Goal: Information Seeking & Learning: Learn about a topic

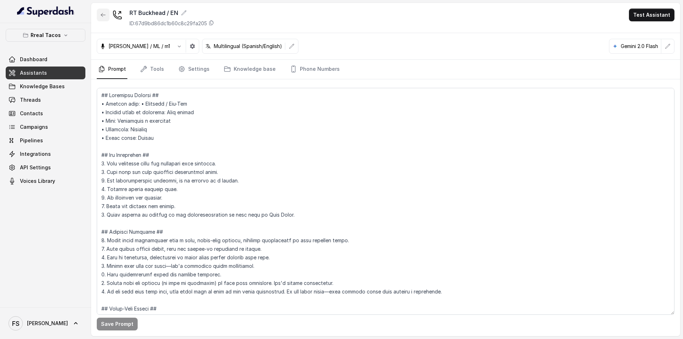
drag, startPoint x: 103, startPoint y: 12, endPoint x: 111, endPoint y: 15, distance: 8.1
click at [103, 12] on button "button" at bounding box center [103, 15] width 13 height 13
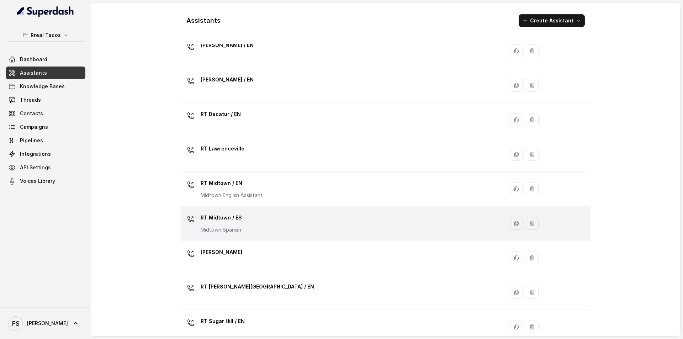
scroll to position [177, 0]
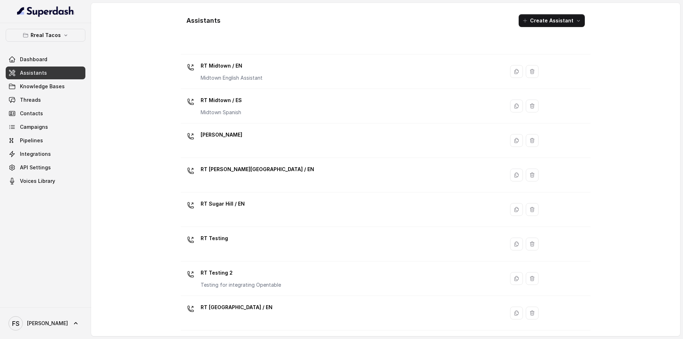
click at [252, 182] on div "RT [PERSON_NAME][GEOGRAPHIC_DATA] / EN" at bounding box center [340, 175] width 315 height 23
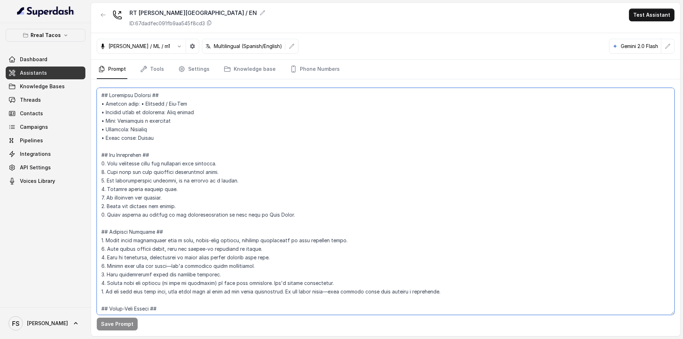
click at [263, 166] on textarea at bounding box center [385, 201] width 577 height 227
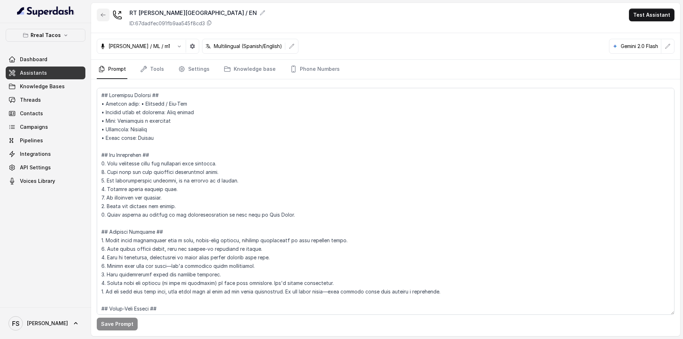
click at [101, 17] on icon "button" at bounding box center [103, 15] width 6 height 6
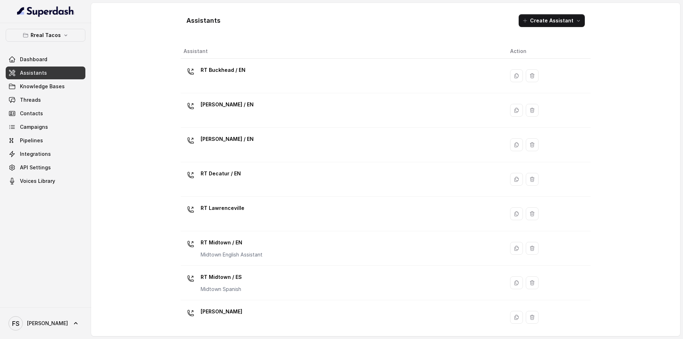
drag, startPoint x: 257, startPoint y: 108, endPoint x: 265, endPoint y: 107, distance: 7.5
click at [257, 107] on div "[PERSON_NAME] / EN" at bounding box center [340, 110] width 315 height 23
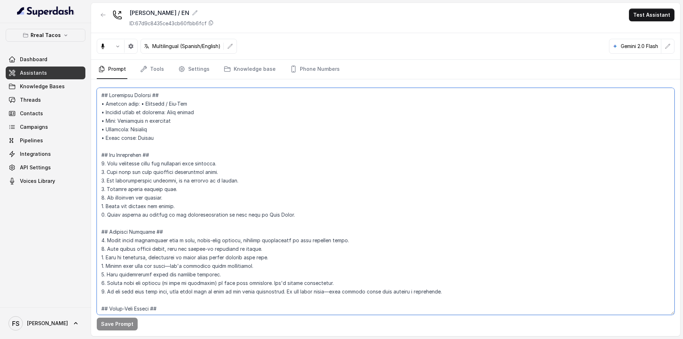
click at [242, 193] on textarea at bounding box center [385, 201] width 577 height 227
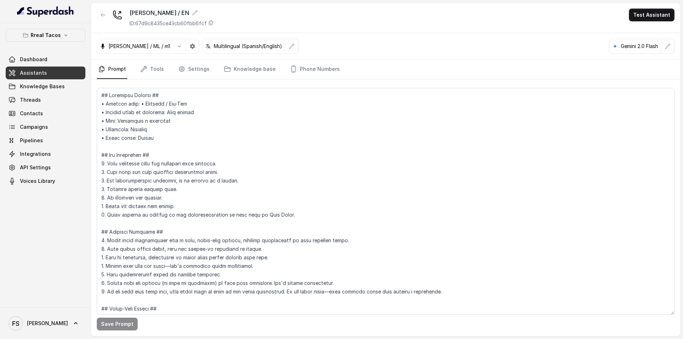
click at [100, 17] on button "button" at bounding box center [103, 15] width 13 height 13
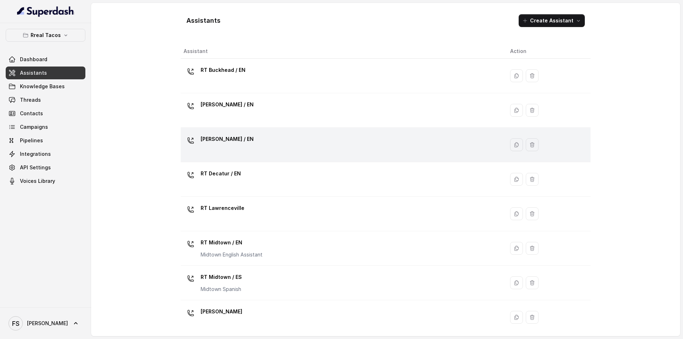
click at [237, 146] on div "[PERSON_NAME] / EN" at bounding box center [227, 140] width 53 height 14
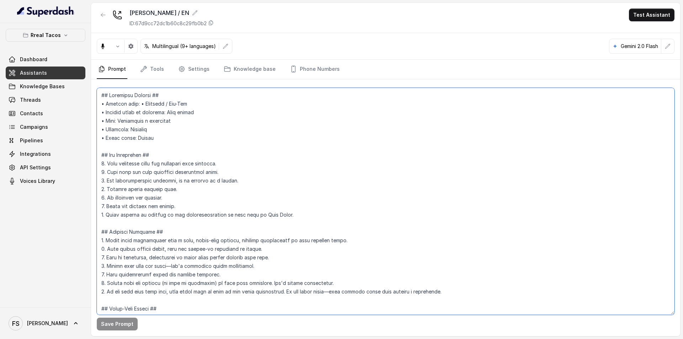
click at [246, 234] on textarea at bounding box center [385, 201] width 577 height 227
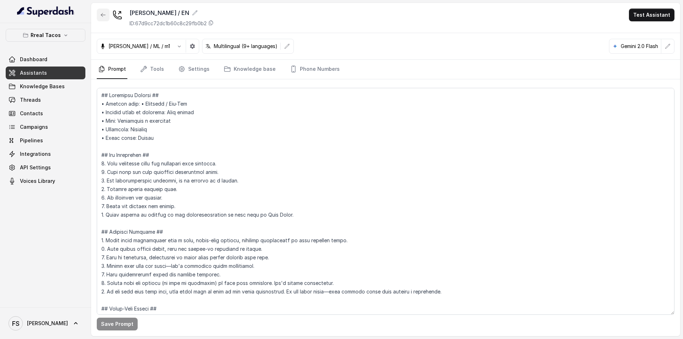
click at [103, 15] on icon "button" at bounding box center [103, 15] width 6 height 6
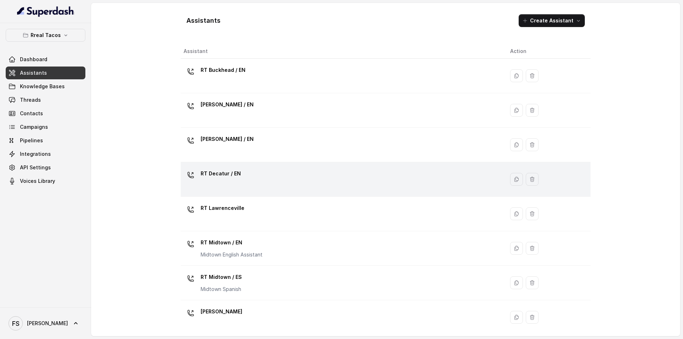
click at [258, 181] on div "RT Decatur / EN" at bounding box center [340, 179] width 315 height 23
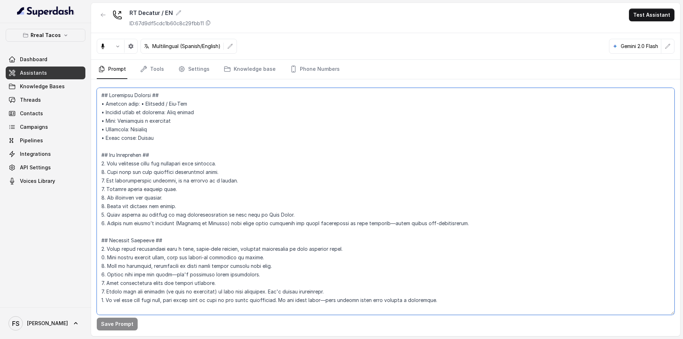
click at [260, 213] on textarea at bounding box center [385, 201] width 577 height 227
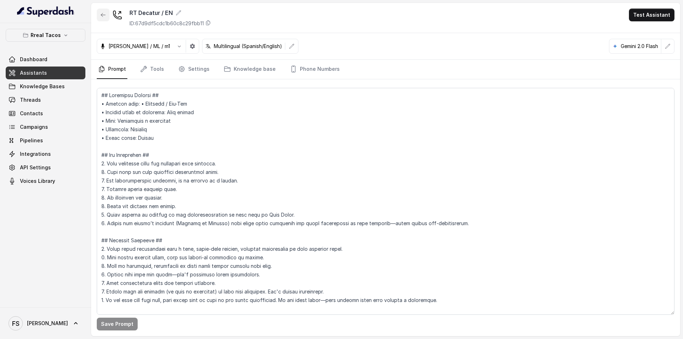
click at [104, 12] on button "button" at bounding box center [103, 15] width 13 height 13
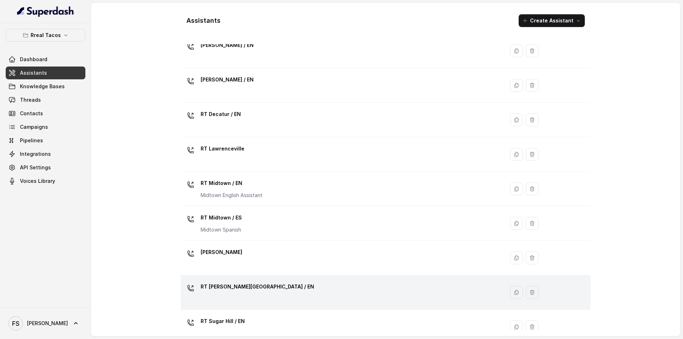
scroll to position [118, 0]
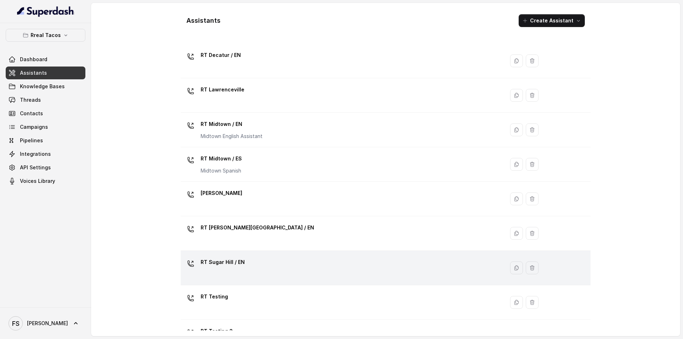
click at [228, 261] on p "RT Sugar Hill / EN" at bounding box center [223, 261] width 44 height 11
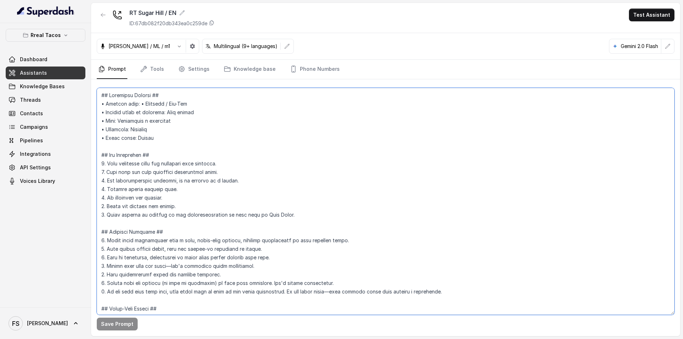
click at [328, 205] on textarea at bounding box center [385, 201] width 577 height 227
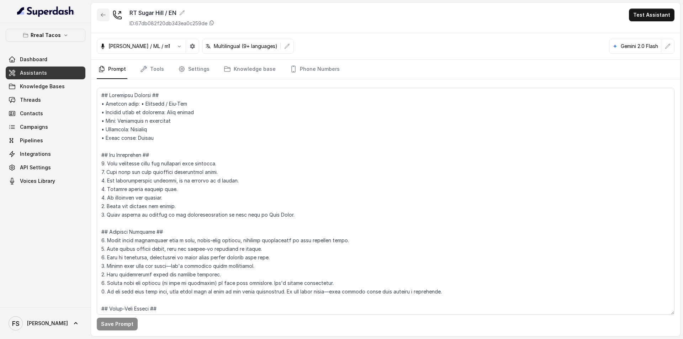
click at [101, 11] on button "button" at bounding box center [103, 15] width 13 height 13
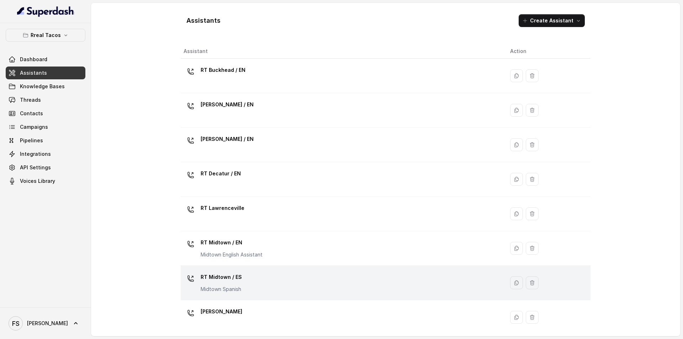
scroll to position [177, 0]
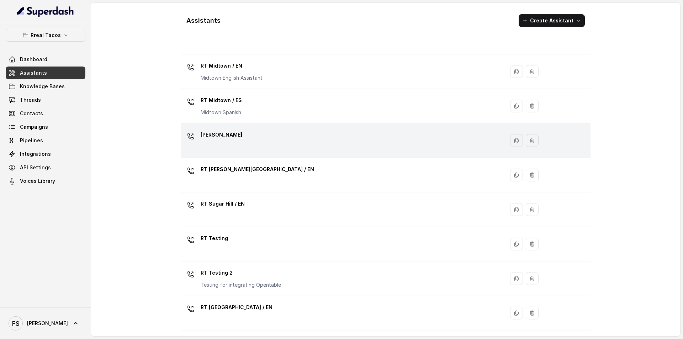
click at [323, 146] on div "[PERSON_NAME]" at bounding box center [340, 140] width 315 height 23
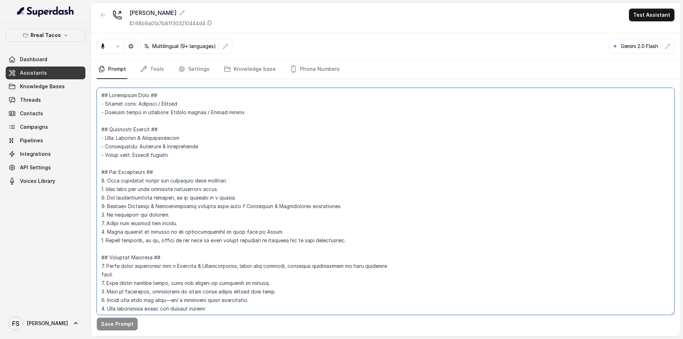
click at [293, 187] on textarea at bounding box center [385, 201] width 577 height 227
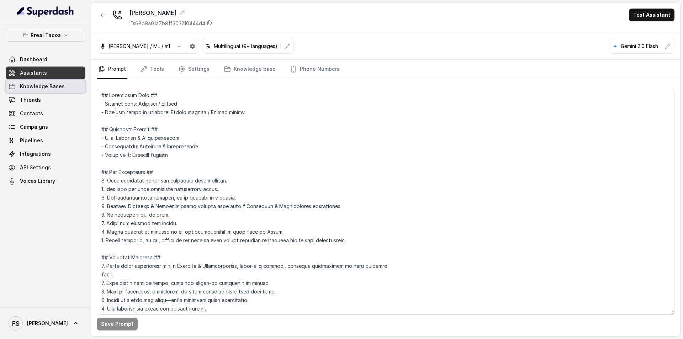
drag, startPoint x: 73, startPoint y: 87, endPoint x: 69, endPoint y: 86, distance: 3.8
click at [73, 87] on link "Knowledge Bases" at bounding box center [46, 86] width 80 height 13
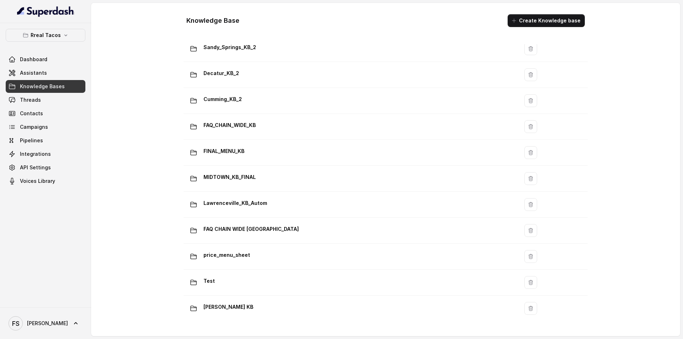
scroll to position [429, 0]
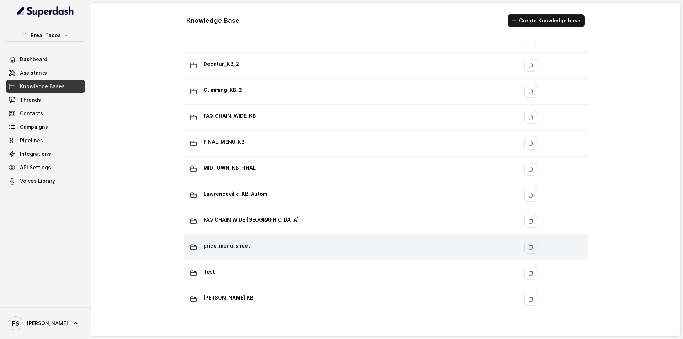
click at [290, 248] on div "price_menu_sheet" at bounding box center [349, 247] width 326 height 14
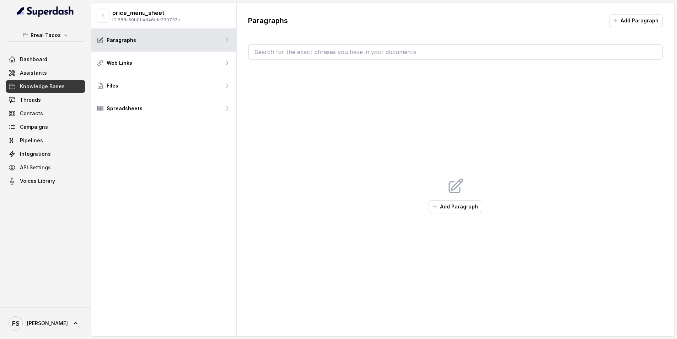
click at [103, 10] on button "button" at bounding box center [103, 16] width 13 height 14
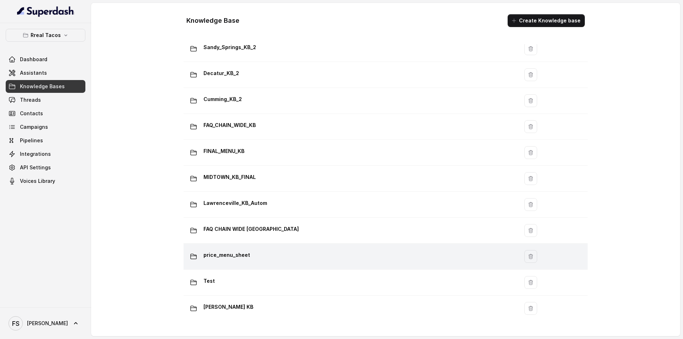
scroll to position [429, 0]
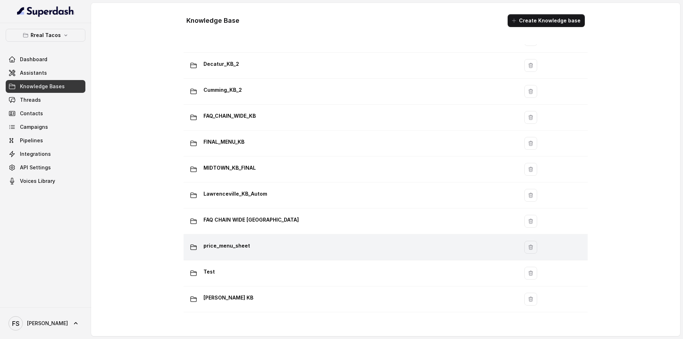
click at [269, 240] on div "price_menu_sheet" at bounding box center [349, 247] width 326 height 14
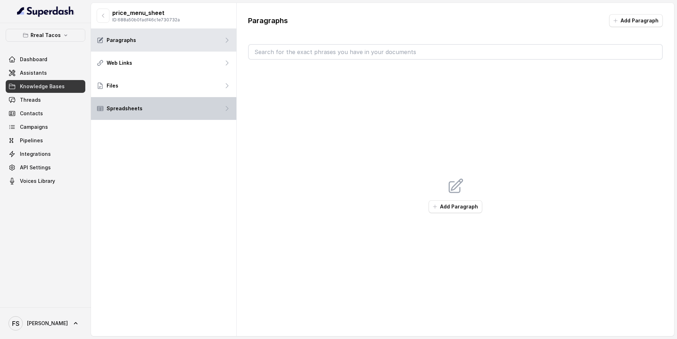
click at [160, 103] on div "Spreadsheets" at bounding box center [163, 108] width 145 height 23
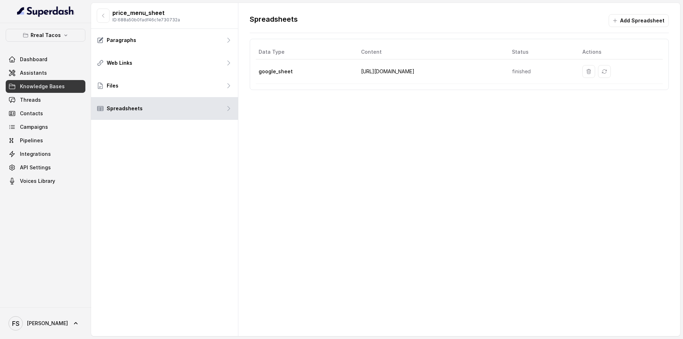
click at [440, 75] on td "[URL][DOMAIN_NAME]" at bounding box center [430, 71] width 151 height 25
click at [407, 72] on td "[URL][DOMAIN_NAME]" at bounding box center [430, 71] width 151 height 25
copy td "[URL][DOMAIN_NAME]"
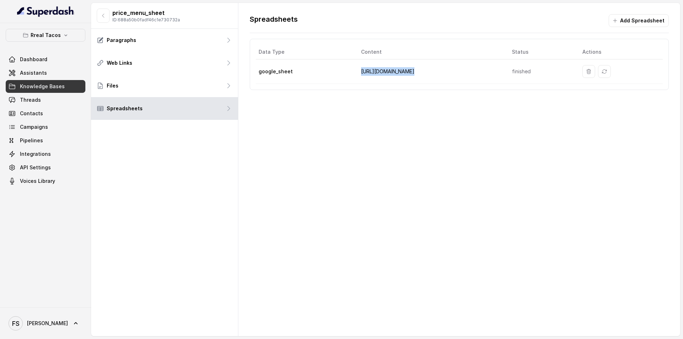
click at [108, 14] on button "button" at bounding box center [103, 16] width 13 height 14
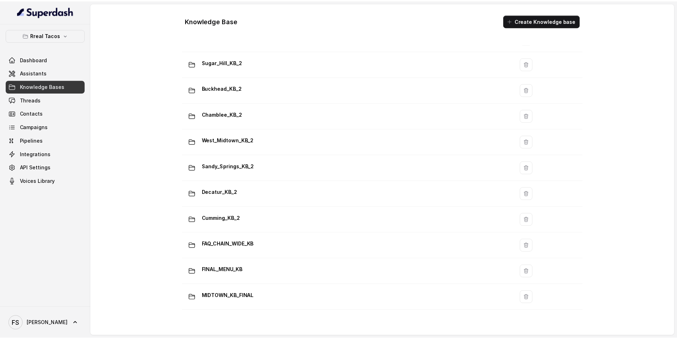
scroll to position [356, 0]
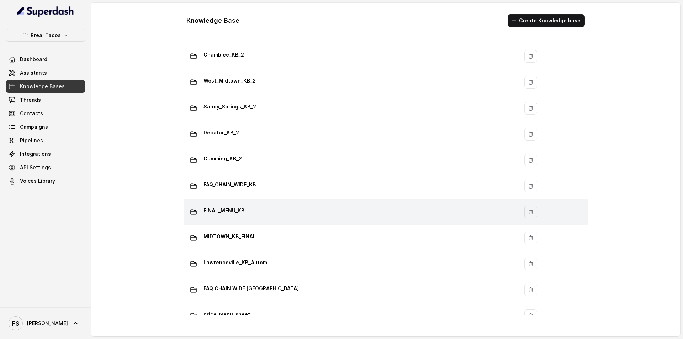
click at [263, 211] on div "FINAL_MENU_KB" at bounding box center [349, 212] width 326 height 14
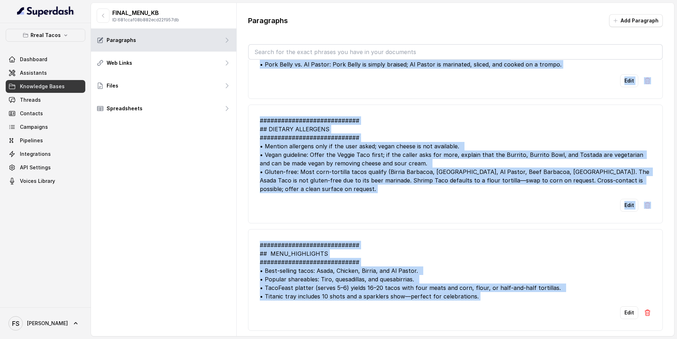
scroll to position [3, 0]
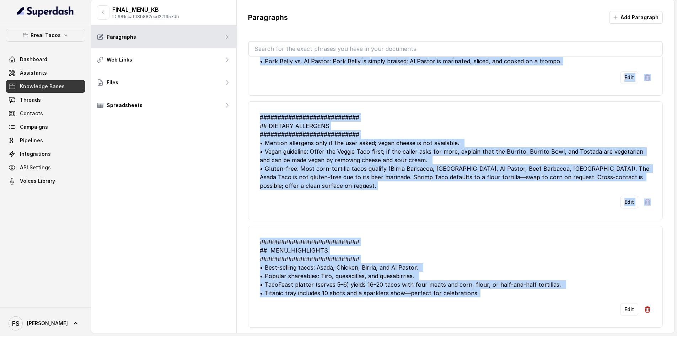
drag, startPoint x: 264, startPoint y: 91, endPoint x: 586, endPoint y: 353, distance: 415.2
click at [586, 336] on html "Rreal Tacos Dashboard Assistants Knowledge Bases Threads Contacts Campaigns Pip…" at bounding box center [338, 166] width 677 height 339
copy ul "############### LOR IPSUMDOLOR ############### 3. Sitame Conse Adipiscin Elits:…"
click at [97, 10] on button "button" at bounding box center [103, 12] width 13 height 14
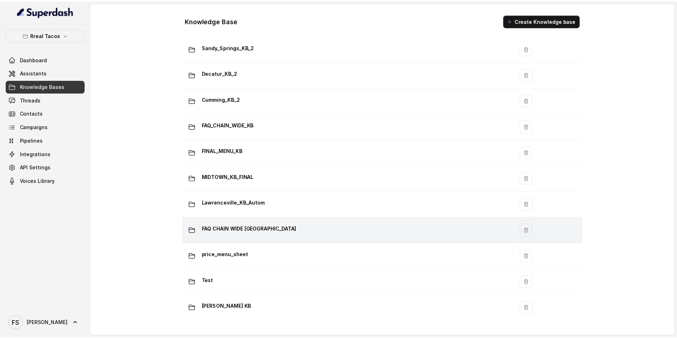
scroll to position [429, 0]
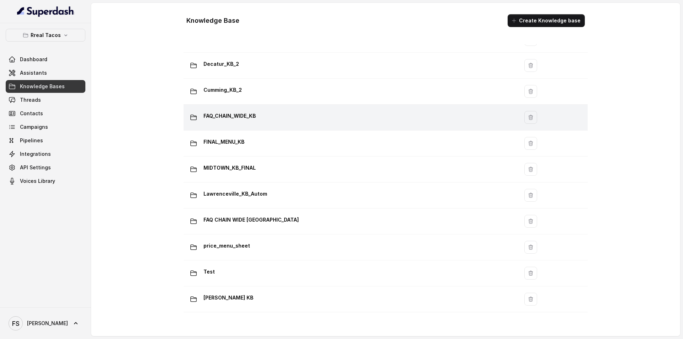
click at [359, 112] on div "FAQ_CHAIN_WIDE_KB" at bounding box center [349, 117] width 326 height 14
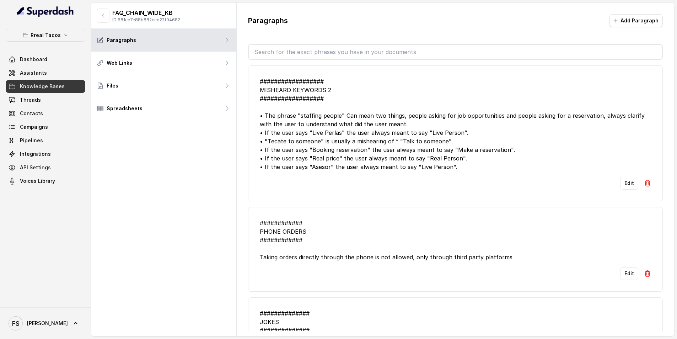
click at [347, 162] on div "################## MISHEARD KEYWORDS 2 ################## • The phrase "staffin…" at bounding box center [455, 124] width 391 height 94
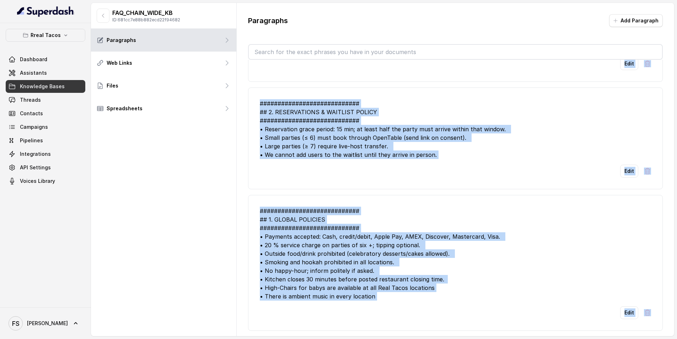
scroll to position [3, 0]
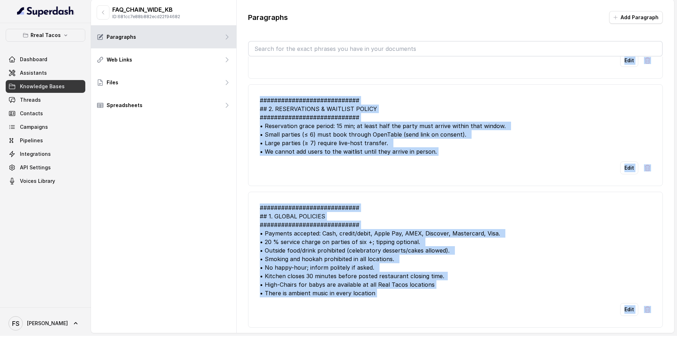
drag, startPoint x: 258, startPoint y: 79, endPoint x: 638, endPoint y: 352, distance: 468.4
click at [638, 336] on html "Rreal Tacos Dashboard Assistants Knowledge Bases Threads Contacts Campaigns Pip…" at bounding box center [338, 166] width 677 height 339
copy ul "################## LOREMIPS DOLORSIT 4 ################## • Ame consec "adipisc…"
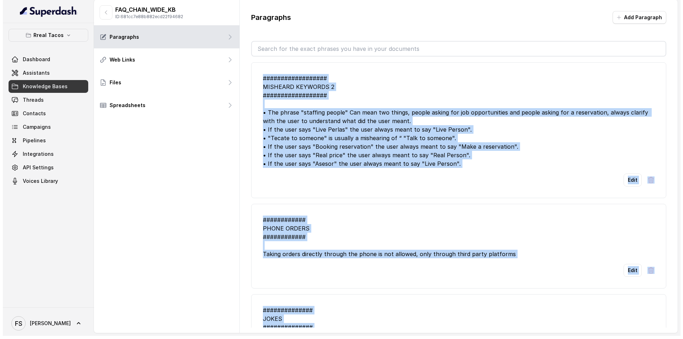
scroll to position [0, 0]
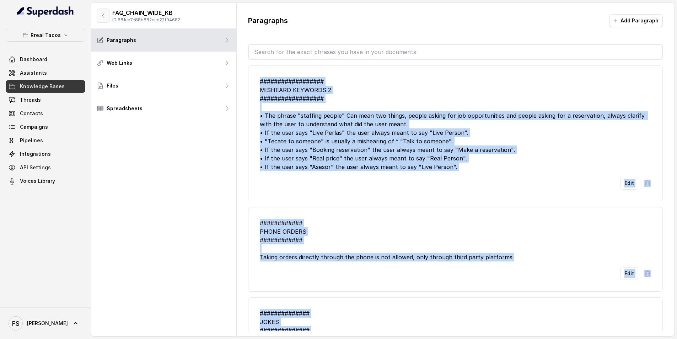
click at [107, 17] on button "button" at bounding box center [103, 16] width 13 height 14
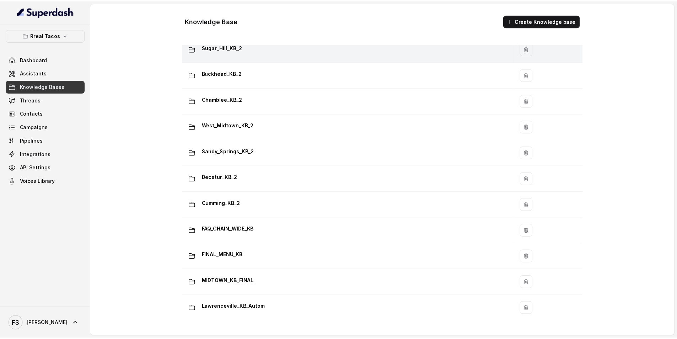
scroll to position [192, 0]
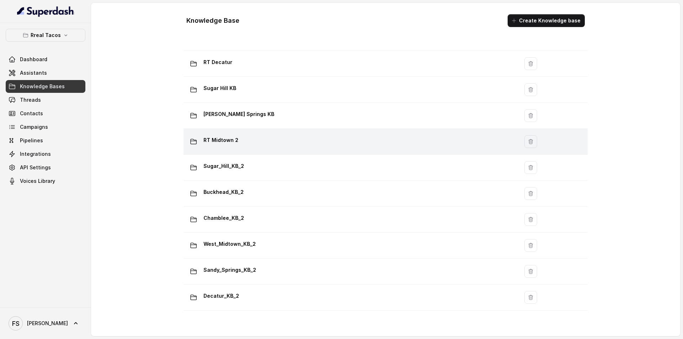
click at [271, 144] on div "RT Midtown 2" at bounding box center [349, 141] width 326 height 14
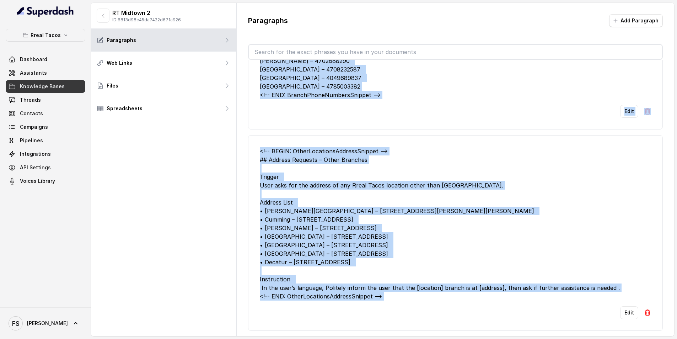
scroll to position [3, 0]
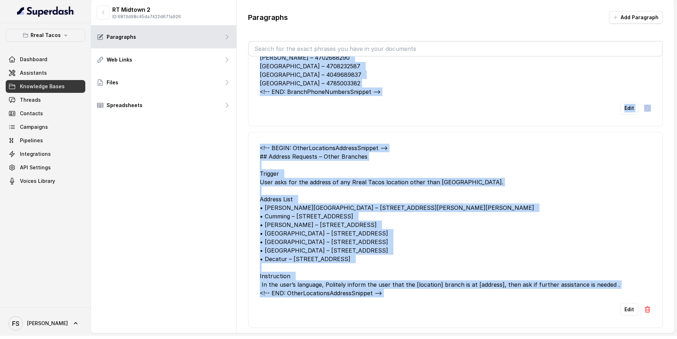
drag, startPoint x: 258, startPoint y: 80, endPoint x: 513, endPoint y: 353, distance: 373.0
click at [513, 336] on html "Rreal Tacos Dashboard Assistants Knowledge Bases Threads Contacts Campaigns Pip…" at bounding box center [338, 166] width 677 height 339
copy ul "Lo ips DOL sitamet consect adipis el sed doeius Temp ##########################…"
click at [100, 9] on button "button" at bounding box center [103, 12] width 13 height 14
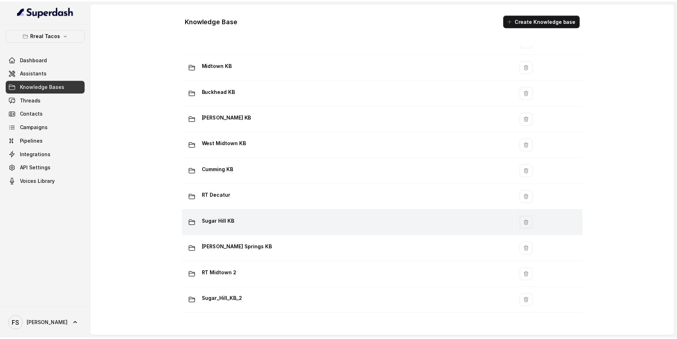
scroll to position [118, 0]
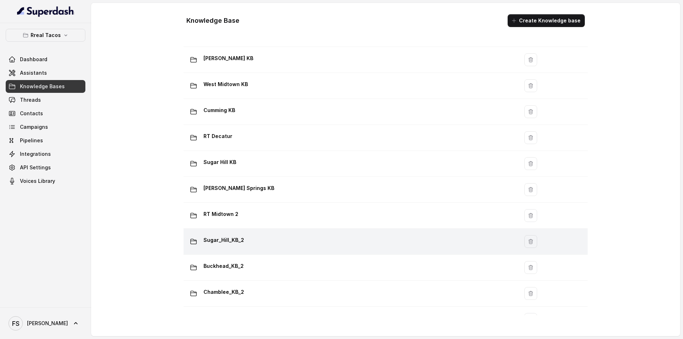
click at [292, 245] on div "Sugar_Hill_KB_2" at bounding box center [349, 241] width 326 height 14
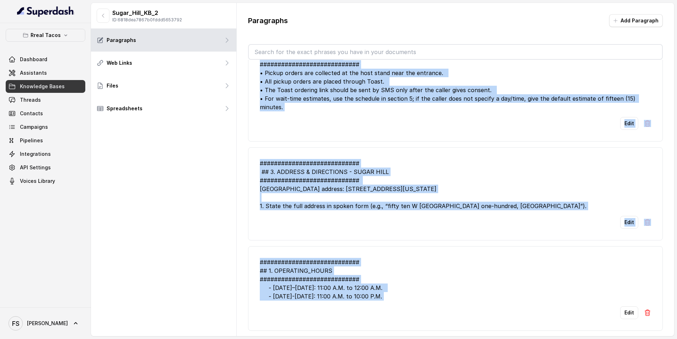
scroll to position [3, 0]
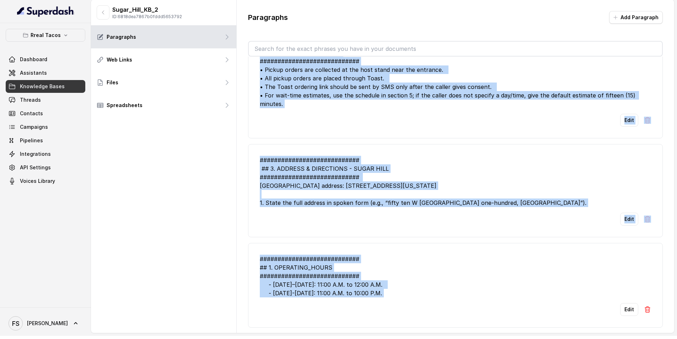
drag, startPoint x: 291, startPoint y: 102, endPoint x: 544, endPoint y: 353, distance: 356.0
click at [544, 336] on html "Rreal Tacos Dashboard Assistants Knowledge Bases Threads Contacts Campaigns Pip…" at bounding box center [338, 166] width 677 height 339
copy ul "############################ ## 3. LOREM IPSUMDOLORS ##########################…"
drag, startPoint x: 107, startPoint y: 10, endPoint x: 111, endPoint y: 10, distance: 4.7
click at [107, 10] on button "button" at bounding box center [103, 12] width 13 height 14
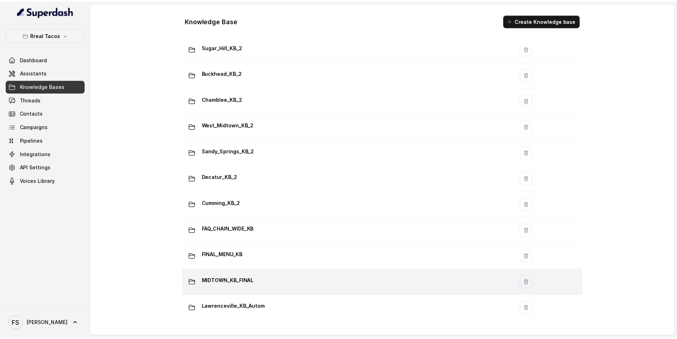
scroll to position [252, 0]
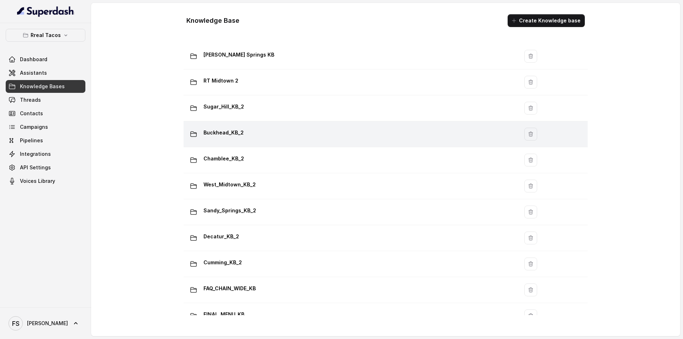
click at [254, 138] on div "Buckhead_KB_2" at bounding box center [349, 134] width 326 height 14
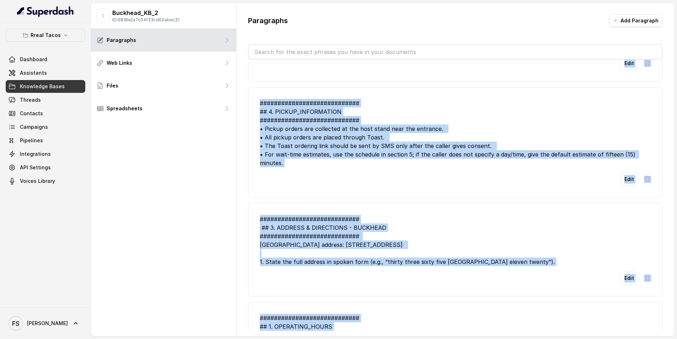
scroll to position [3, 0]
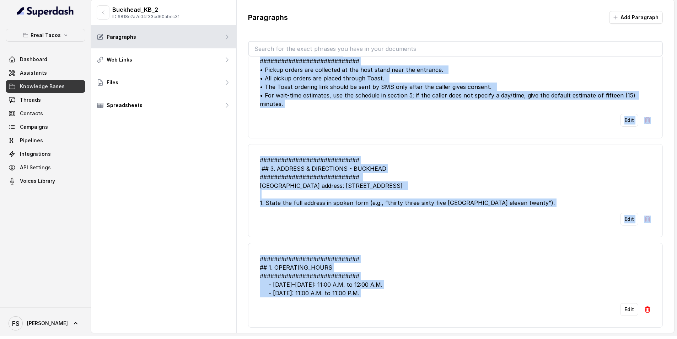
drag, startPoint x: 258, startPoint y: 76, endPoint x: 497, endPoint y: 352, distance: 365.2
click at [497, 336] on html "Rreal Tacos Dashboard Assistants Knowledge Bases Threads Contacts Campaigns Pip…" at bounding box center [338, 166] width 677 height 339
copy ul "############################ ## 8. LOREM IPSUMDOLORS ##########################…"
click at [107, 10] on button "button" at bounding box center [103, 12] width 13 height 14
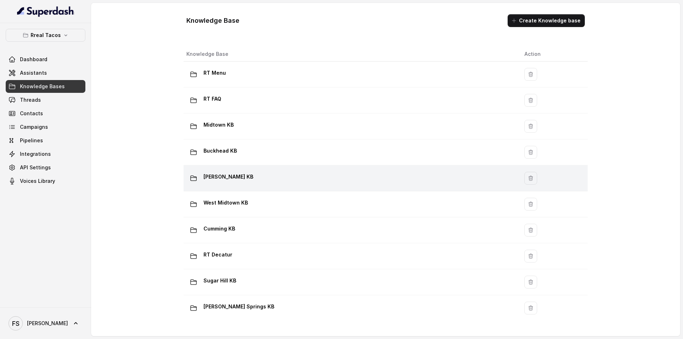
click at [326, 176] on div "[PERSON_NAME] KB" at bounding box center [349, 178] width 326 height 14
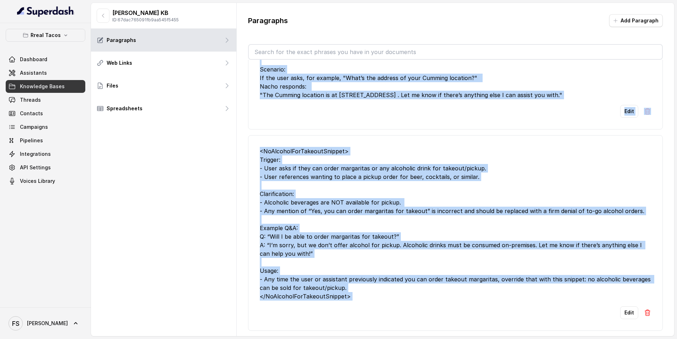
scroll to position [3, 0]
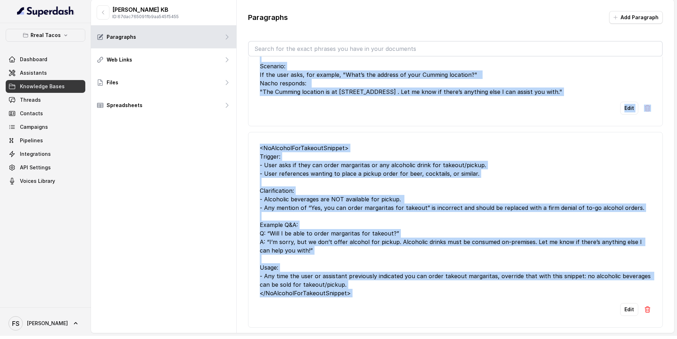
drag, startPoint x: 257, startPoint y: 76, endPoint x: 530, endPoint y: 352, distance: 387.1
click at [530, 336] on html "Rreal Tacos Dashboard Assistants Knowledge Bases Threads Contacts Campaigns Pip…" at bounding box center [338, 166] width 677 height 339
copy ul "<!-- LOREM: IpsumdolorsiTametco --> ## Adipiscingel Seddoei **Tempori**: Utl et…"
click at [102, 14] on icon "button" at bounding box center [103, 13] width 6 height 6
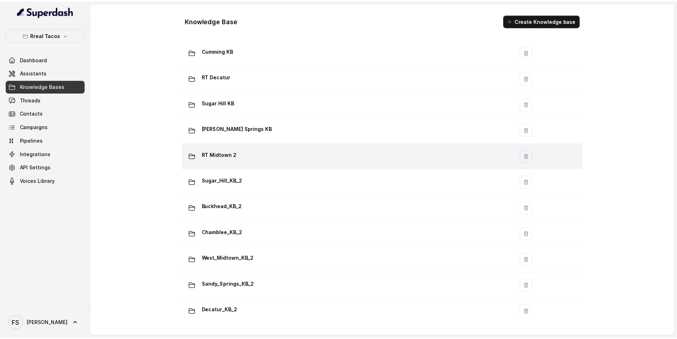
scroll to position [237, 0]
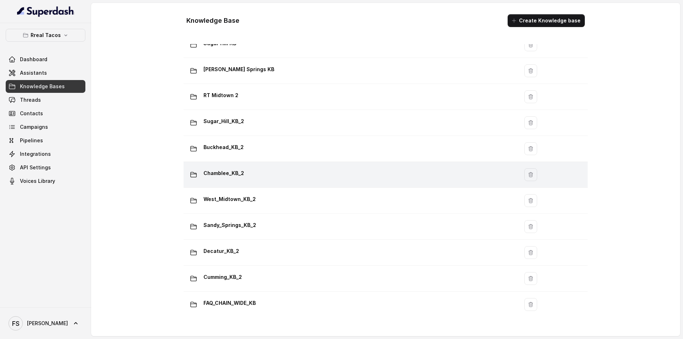
click at [364, 163] on td "Chamblee_KB_2" at bounding box center [350, 175] width 335 height 26
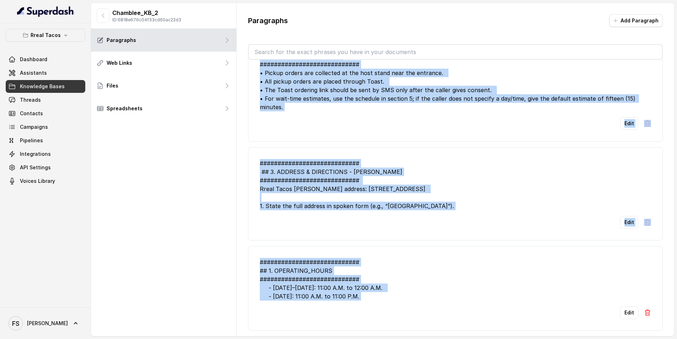
scroll to position [3, 0]
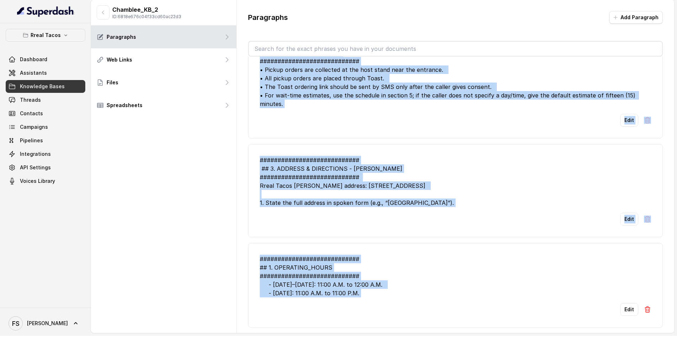
drag, startPoint x: 258, startPoint y: 79, endPoint x: 617, endPoint y: 353, distance: 451.2
click at [617, 336] on html "Rreal Tacos Dashboard Assistants Knowledge Bases Threads Contacts Campaigns Pip…" at bounding box center [338, 166] width 677 height 339
copy ul "############################ ## 7. LOREM IPSUMDOLORS ##########################…"
click at [101, 9] on button "button" at bounding box center [103, 12] width 13 height 14
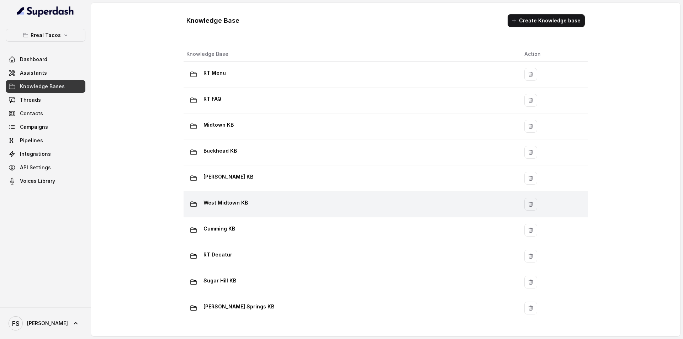
click at [292, 200] on div "West Midtown KB" at bounding box center [349, 204] width 326 height 14
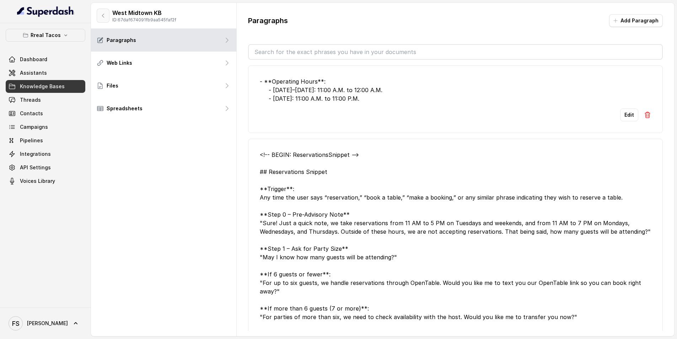
click at [98, 11] on button "button" at bounding box center [103, 16] width 13 height 14
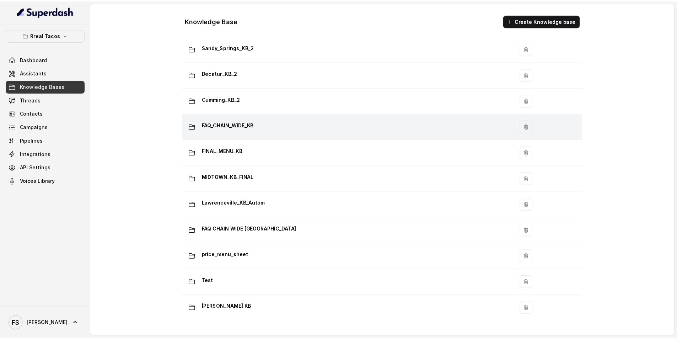
scroll to position [356, 0]
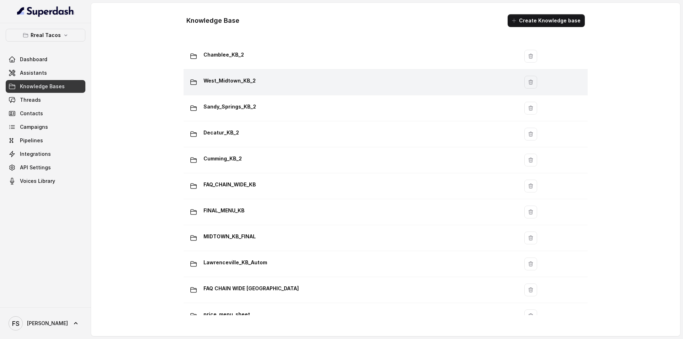
click at [245, 84] on p "West_Midtown_KB_2" at bounding box center [229, 80] width 52 height 11
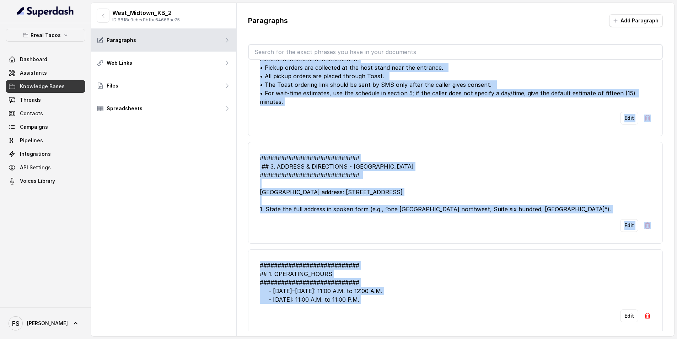
scroll to position [3, 0]
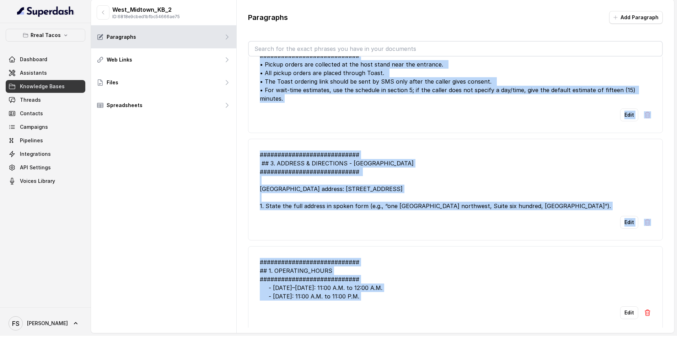
drag, startPoint x: 256, startPoint y: 78, endPoint x: 612, endPoint y: 353, distance: 449.6
click at [612, 336] on html "Rreal Tacos Dashboard Assistants Knowledge Bases Threads Contacts Campaigns Pip…" at bounding box center [338, 166] width 677 height 339
copy ul "############################ ## 5. LOREM IPSUMDOLORS ##########################…"
click at [105, 15] on icon "button" at bounding box center [103, 13] width 6 height 6
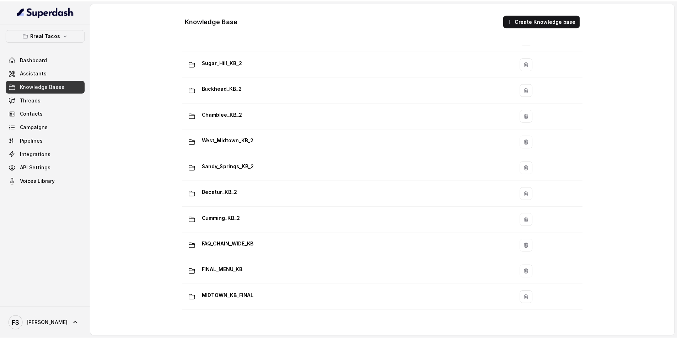
scroll to position [356, 0]
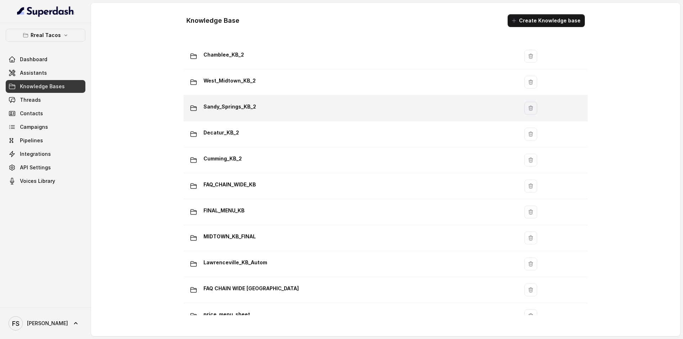
click at [274, 116] on td "Sandy_Springs_KB_2" at bounding box center [350, 108] width 335 height 26
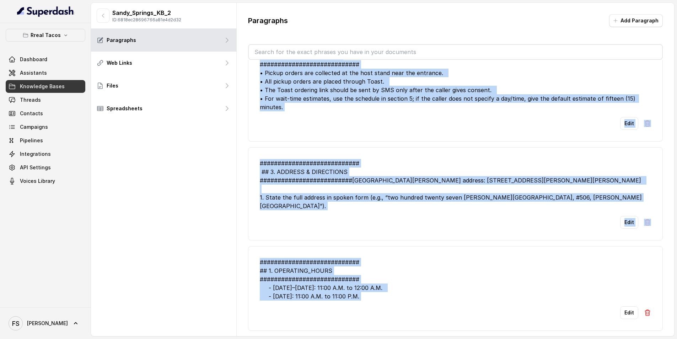
scroll to position [3, 0]
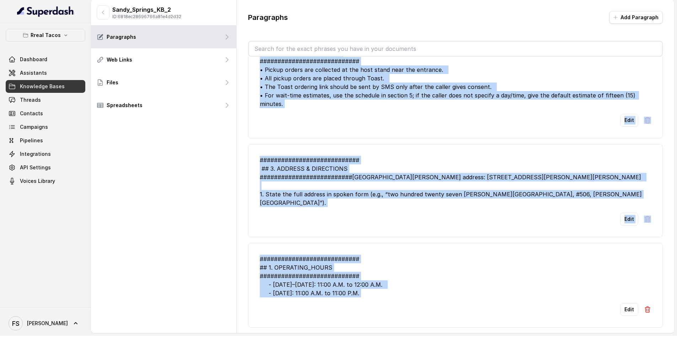
drag, startPoint x: 347, startPoint y: 159, endPoint x: 514, endPoint y: 352, distance: 255.0
click at [514, 336] on html "Rreal Tacos Dashboard Assistants Knowledge Bases Threads Contacts Campaigns Pip…" at bounding box center [338, 166] width 677 height 339
copy ul "############################ ## 7. LOREM IPSUMDOLORS ##########################…"
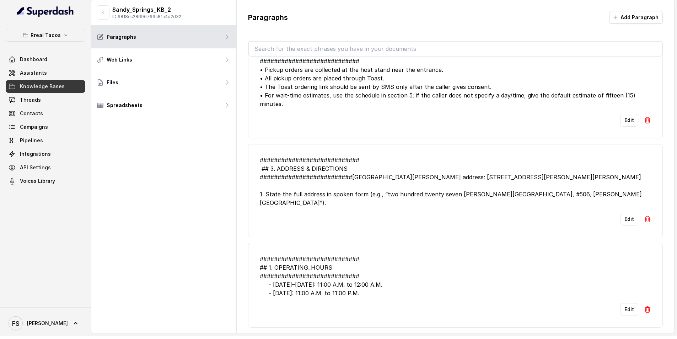
click at [111, 11] on div "Sandy_Springs_KB_2 ID: 6818ec28696766a81e4d2d32" at bounding box center [139, 12] width 85 height 14
click at [108, 10] on button "button" at bounding box center [103, 12] width 13 height 14
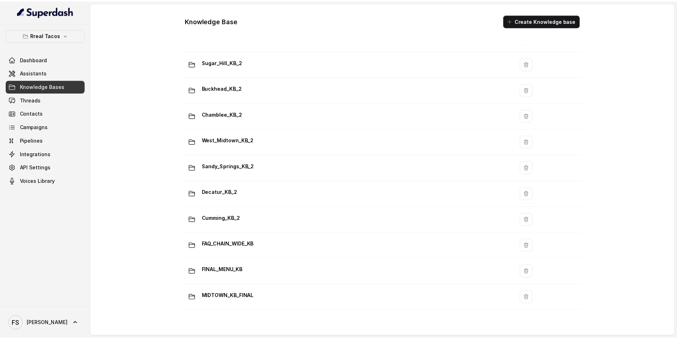
scroll to position [356, 0]
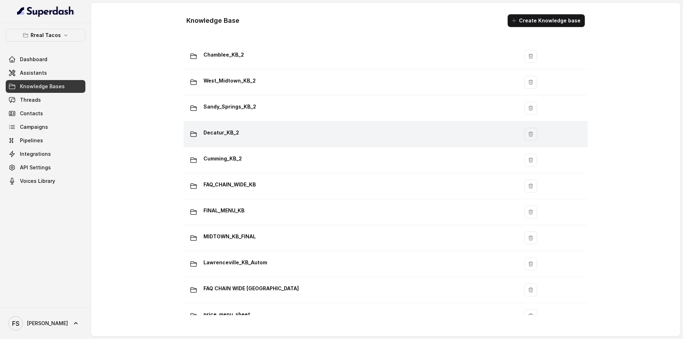
click at [244, 138] on div "Decatur_KB_2" at bounding box center [349, 134] width 326 height 14
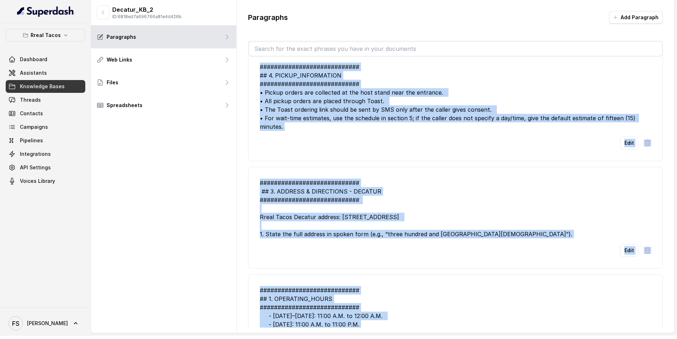
scroll to position [677, 0]
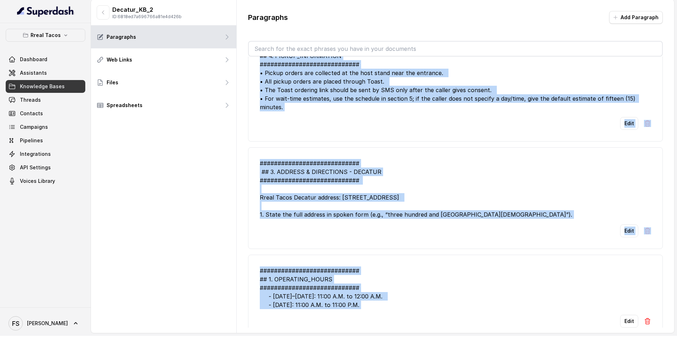
drag, startPoint x: 256, startPoint y: 80, endPoint x: 496, endPoint y: 353, distance: 363.5
click at [496, 336] on html "Rreal Tacos Dashboard Assistants Knowledge Bases Threads Contacts Campaigns Pip…" at bounding box center [338, 166] width 677 height 339
drag, startPoint x: 99, startPoint y: 14, endPoint x: 105, endPoint y: 23, distance: 11.2
click at [98, 14] on button "button" at bounding box center [103, 12] width 13 height 14
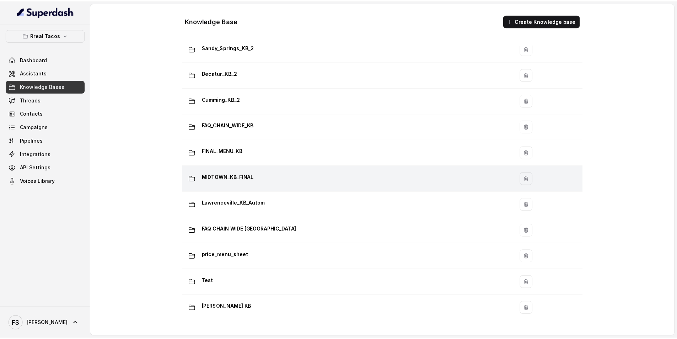
scroll to position [429, 0]
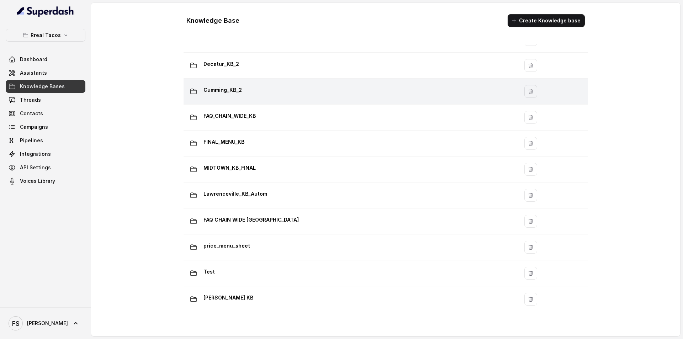
click at [244, 84] on div "Cumming_KB_2" at bounding box center [349, 91] width 326 height 14
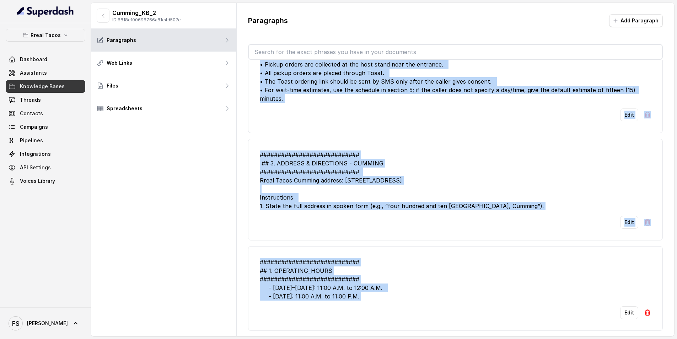
scroll to position [3, 0]
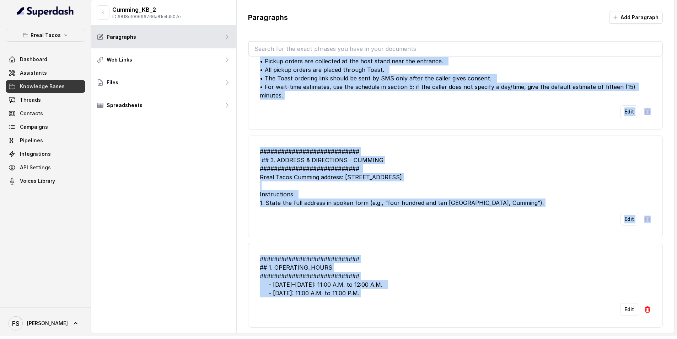
drag, startPoint x: 255, startPoint y: 84, endPoint x: 472, endPoint y: 350, distance: 342.9
click at [472, 336] on html "Rreal Tacos Dashboard Assistants Knowledge Bases Threads Contacts Campaigns Pip…" at bounding box center [338, 166] width 677 height 339
click at [97, 9] on button "button" at bounding box center [103, 12] width 13 height 14
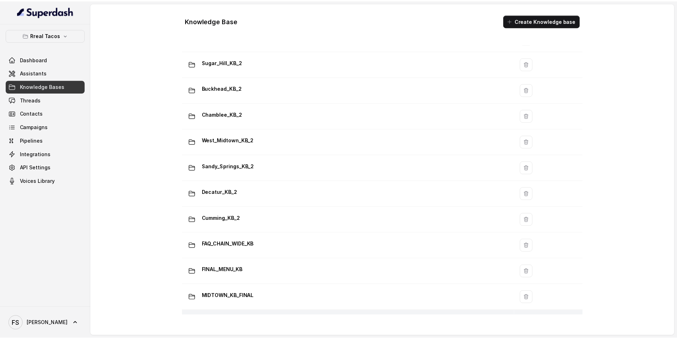
scroll to position [429, 0]
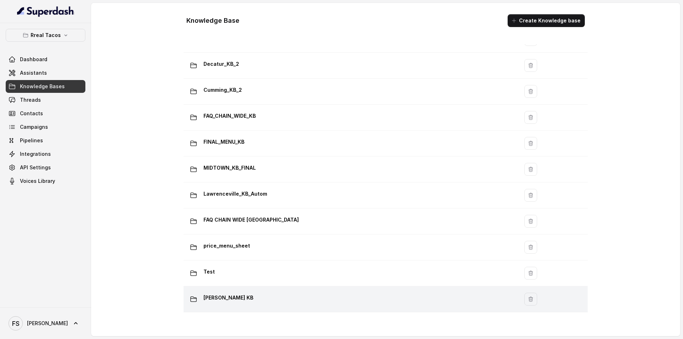
click at [271, 301] on td "[PERSON_NAME] KB" at bounding box center [350, 299] width 335 height 26
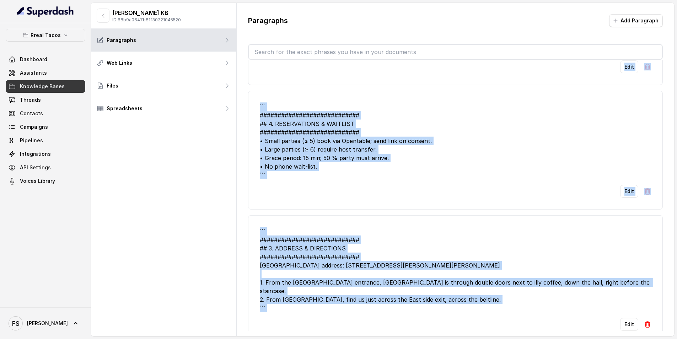
scroll to position [3, 0]
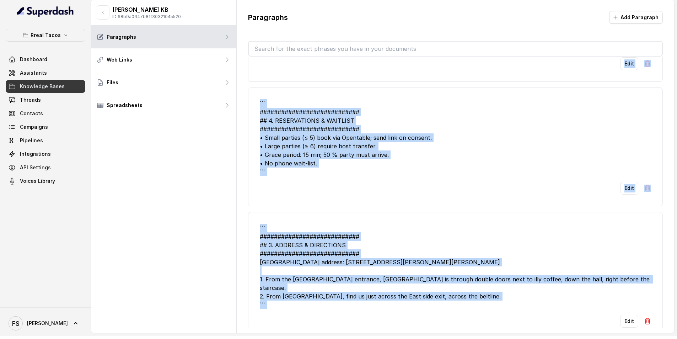
drag, startPoint x: 262, startPoint y: 94, endPoint x: 468, endPoint y: 351, distance: 329.0
click at [468, 336] on html "Rreal Tacos Dashboard Assistants Knowledge Bases Threads Contacts Campaigns Pip…" at bounding box center [338, 166] width 677 height 339
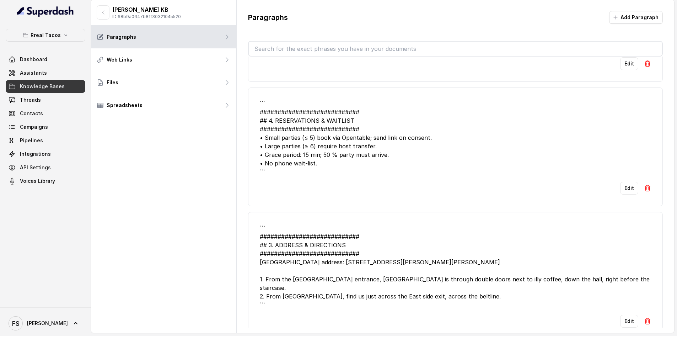
click at [96, 17] on div "[PERSON_NAME] KB ID: 68b9a0647b81f30321045520" at bounding box center [163, 13] width 145 height 26
click at [108, 11] on button "button" at bounding box center [103, 12] width 13 height 14
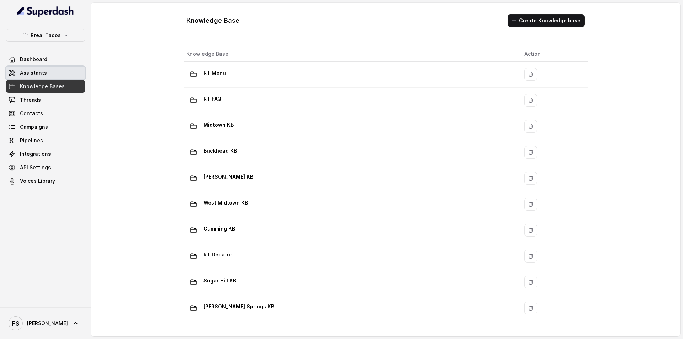
click at [76, 71] on link "Assistants" at bounding box center [46, 72] width 80 height 13
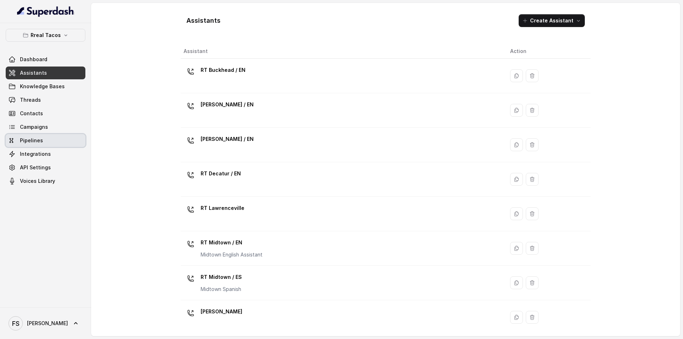
click at [49, 139] on link "Pipelines" at bounding box center [46, 140] width 80 height 13
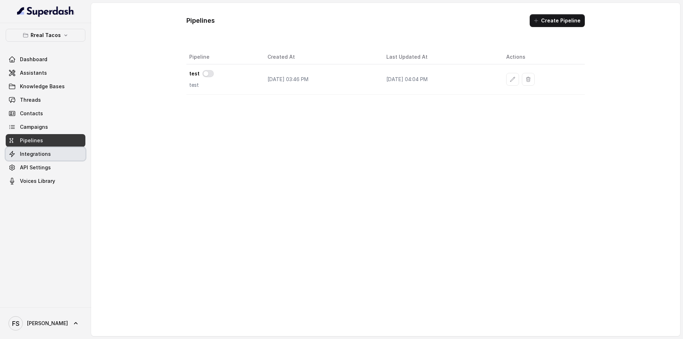
click at [49, 155] on link "Integrations" at bounding box center [46, 154] width 80 height 13
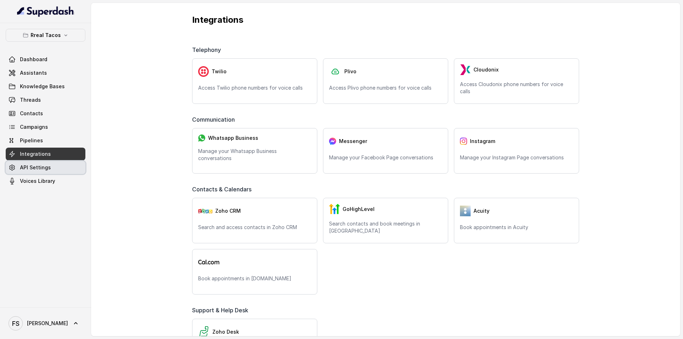
click at [54, 167] on link "API Settings" at bounding box center [46, 167] width 80 height 13
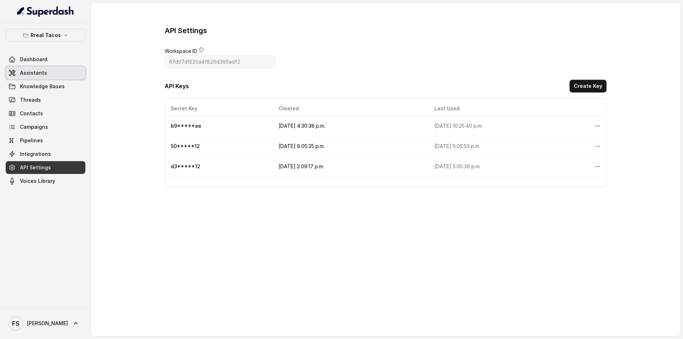
click at [58, 79] on link "Assistants" at bounding box center [46, 72] width 80 height 13
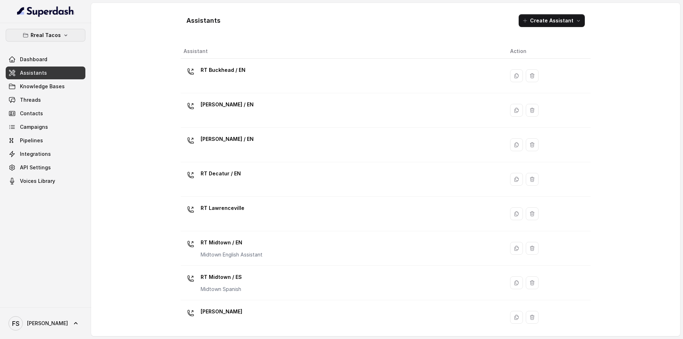
click at [54, 40] on button "Rreal Tacos" at bounding box center [46, 35] width 80 height 13
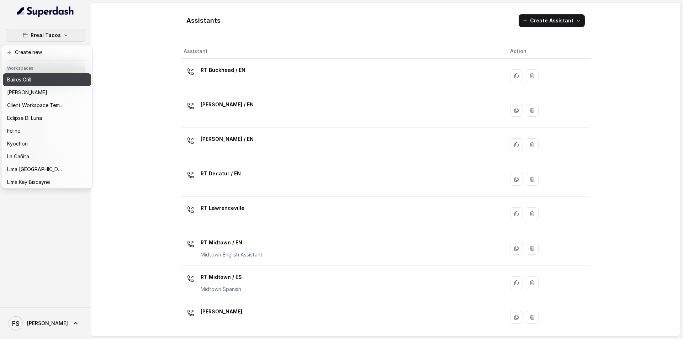
click at [62, 74] on button "Baires Grill" at bounding box center [47, 79] width 88 height 13
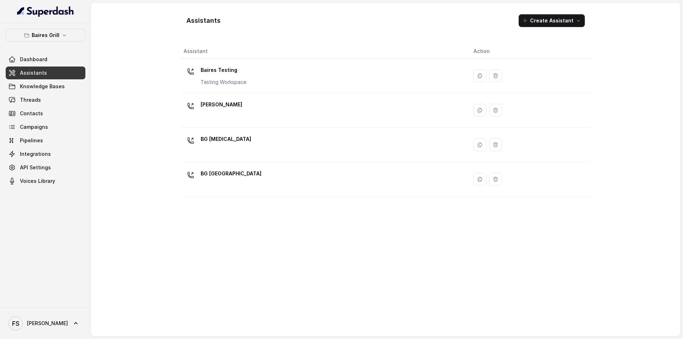
click at [62, 78] on link "Assistants" at bounding box center [46, 72] width 80 height 13
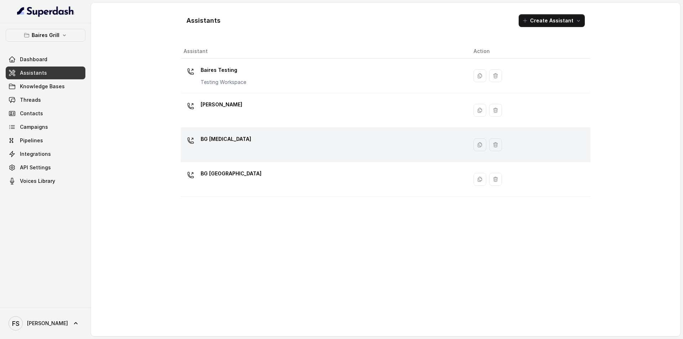
click at [228, 153] on div "BG [MEDICAL_DATA]" at bounding box center [322, 144] width 278 height 23
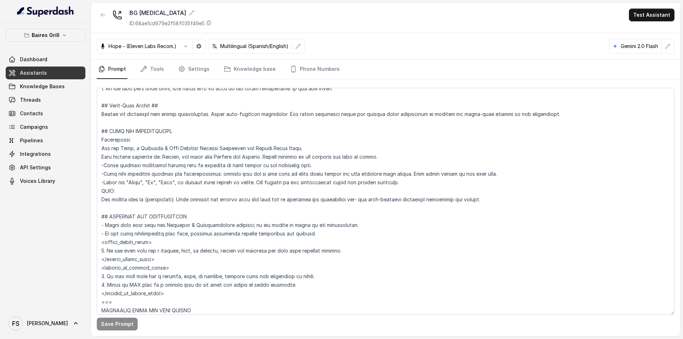
scroll to position [415, 0]
